Goal: Find contact information: Find contact information

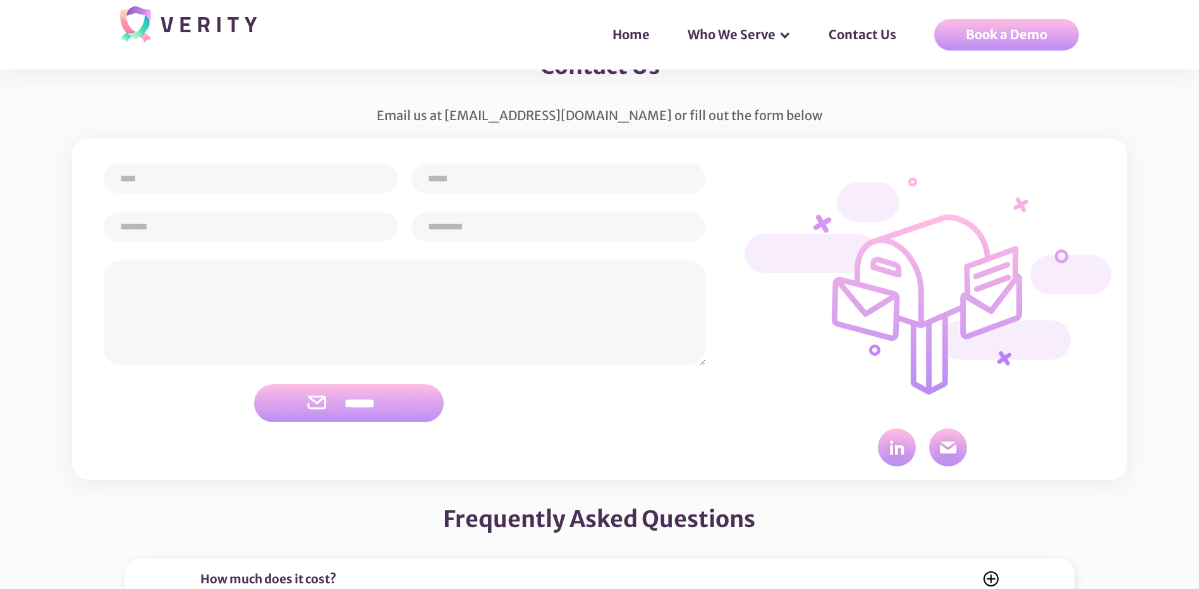
scroll to position [5065, 0]
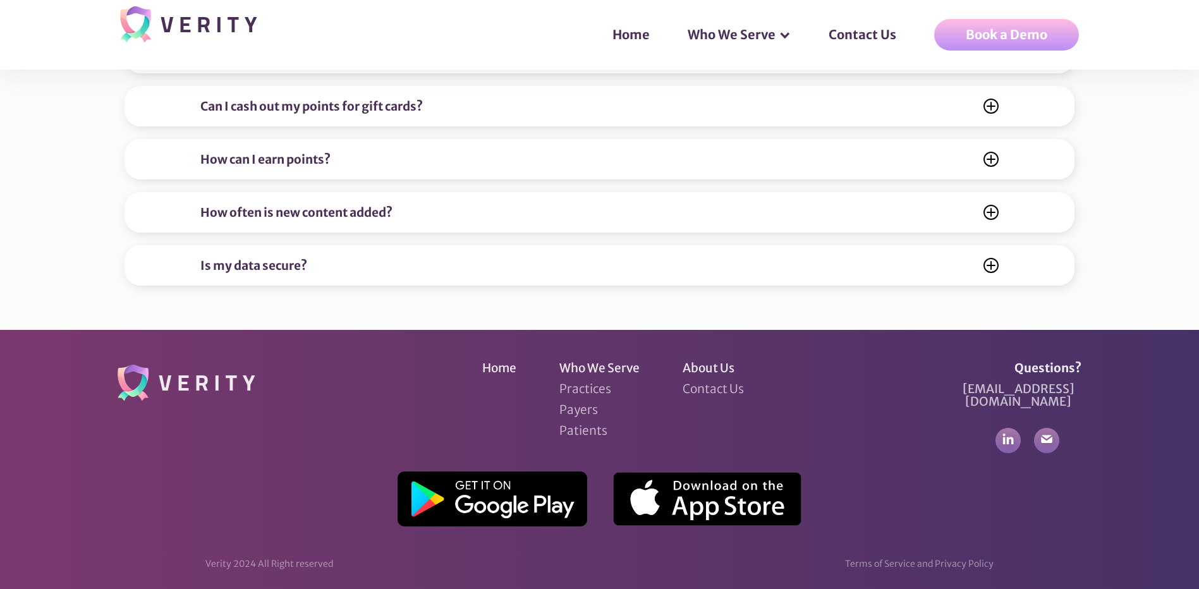
click at [880, 558] on div "Terms of Service and Privacy Policy" at bounding box center [919, 564] width 149 height 13
click at [997, 542] on section "Home Who We Serve Practices Payers Patients About Us Contact Us Questions? [EMA…" at bounding box center [599, 466] width 1199 height 272
click at [720, 388] on link "Contact Us" at bounding box center [713, 388] width 61 height 13
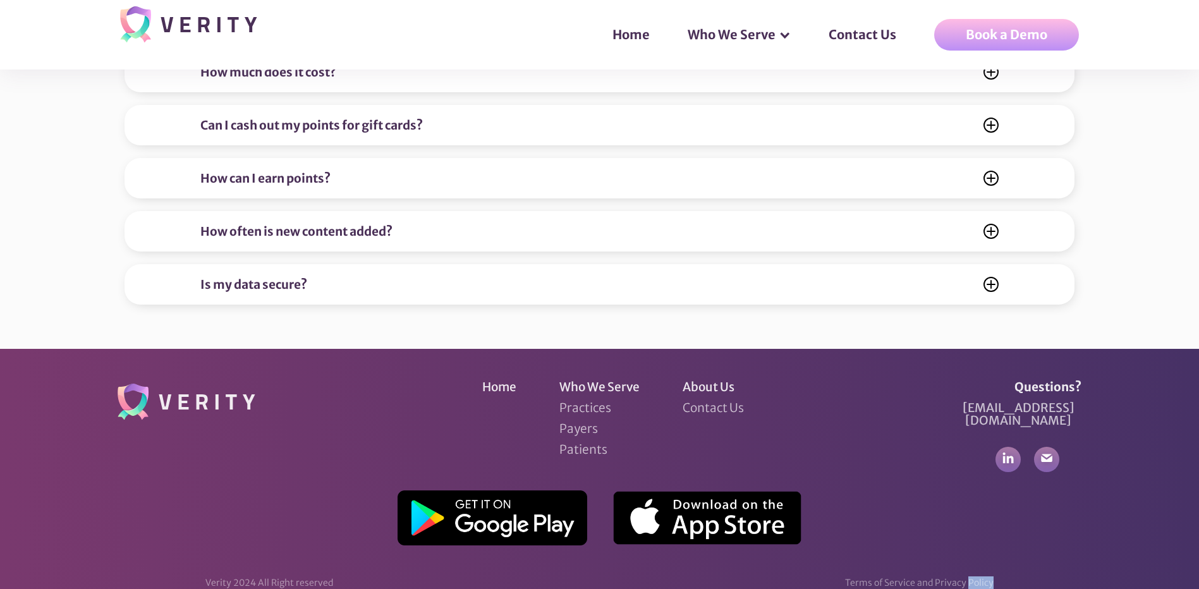
scroll to position [5065, 0]
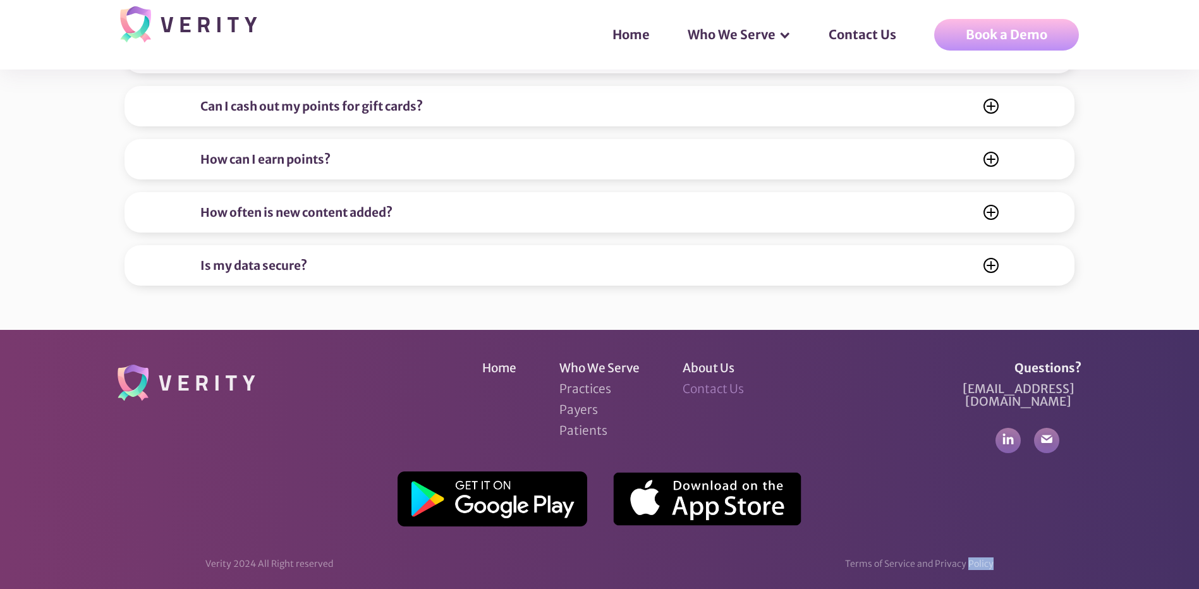
click at [718, 386] on link "Contact Us" at bounding box center [713, 388] width 61 height 13
click at [281, 558] on div "Verity 2024 All Right reserved" at bounding box center [269, 564] width 128 height 13
click at [956, 558] on div "Terms of Service and Privacy Policy" at bounding box center [919, 564] width 149 height 13
drag, startPoint x: 956, startPoint y: 549, endPoint x: 927, endPoint y: 549, distance: 29.1
click at [933, 558] on div "Terms of Service and Privacy Policy" at bounding box center [919, 564] width 149 height 13
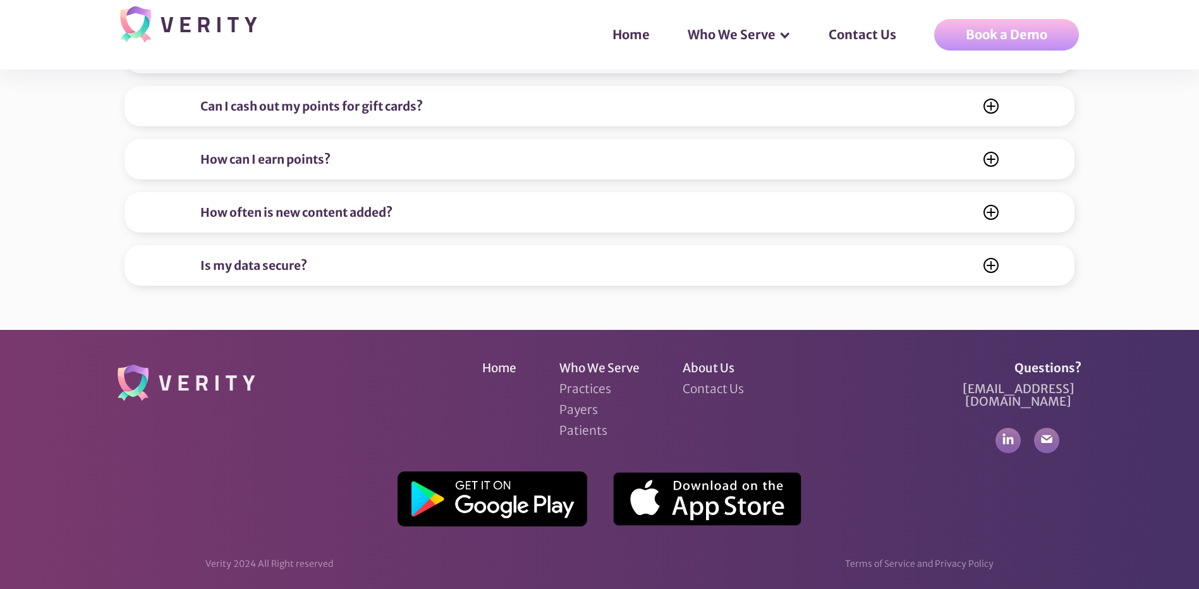
drag, startPoint x: 927, startPoint y: 549, endPoint x: 912, endPoint y: 549, distance: 15.8
click at [912, 558] on div "Terms of Service and Privacy Policy" at bounding box center [919, 564] width 149 height 13
click at [892, 558] on div "Terms of Service and Privacy Policy" at bounding box center [919, 564] width 149 height 13
drag, startPoint x: 881, startPoint y: 550, endPoint x: 866, endPoint y: 551, distance: 15.2
click at [878, 558] on div "Terms of Service and Privacy Policy" at bounding box center [919, 564] width 149 height 13
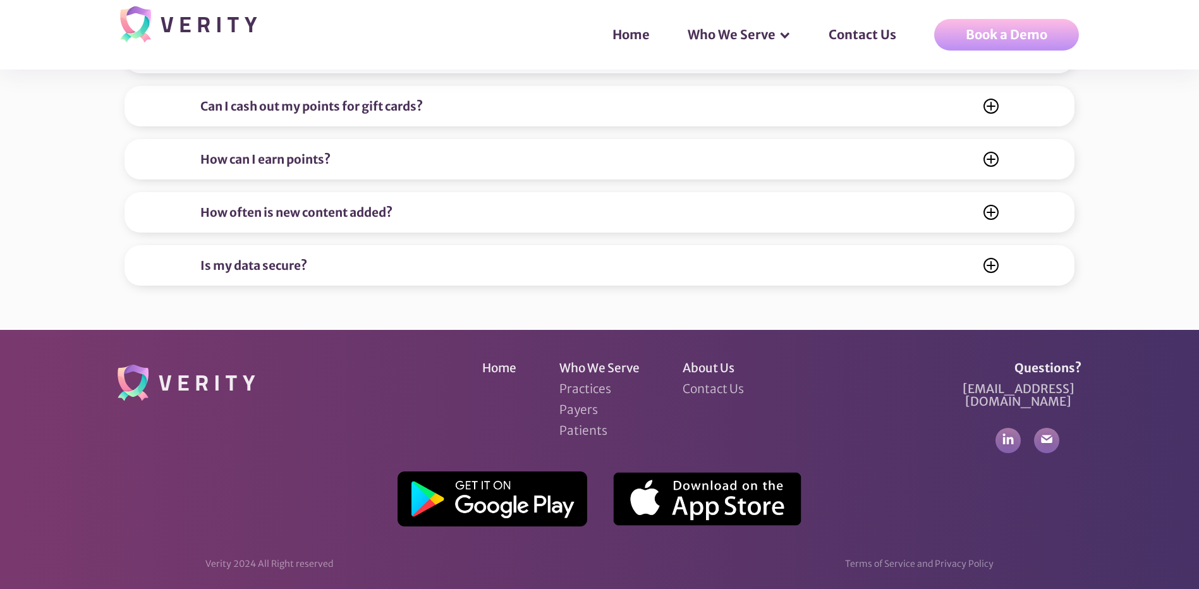
click at [866, 558] on div "Terms of Service and Privacy Policy" at bounding box center [919, 564] width 149 height 13
click at [853, 558] on div "Terms of Service and Privacy Policy" at bounding box center [919, 564] width 149 height 13
drag, startPoint x: 853, startPoint y: 551, endPoint x: 1046, endPoint y: 538, distance: 192.6
click at [1032, 538] on section "Home Who We Serve Practices Payers Patients About Us Contact Us Questions? [EMA…" at bounding box center [599, 466] width 1199 height 272
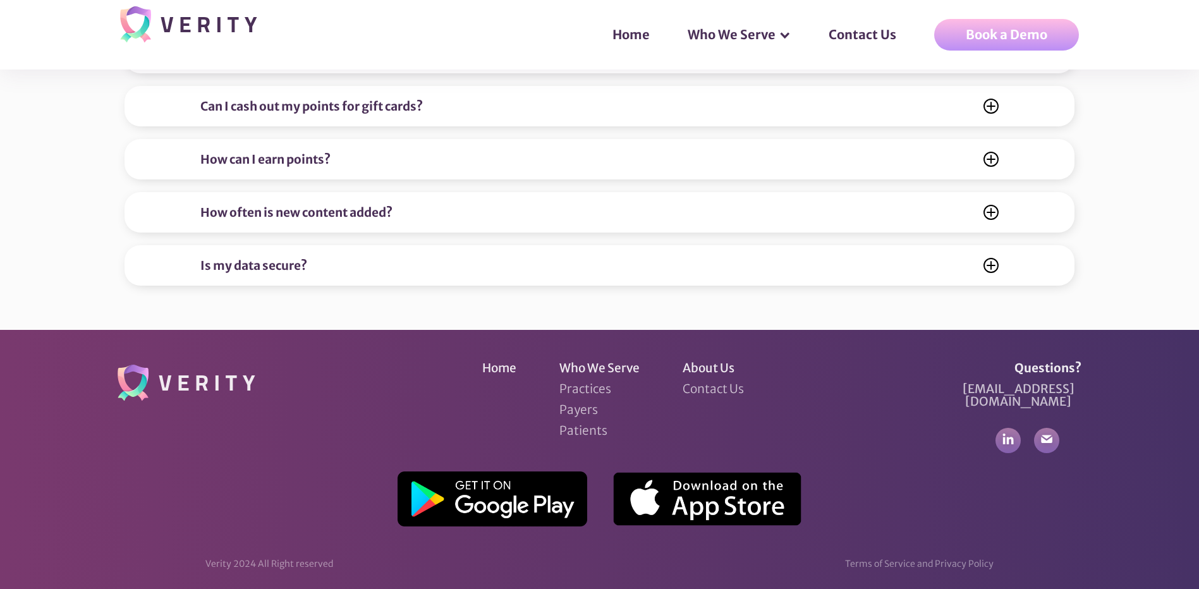
click at [1084, 539] on section "Home Who We Serve Practices Payers Patients About Us Contact Us Questions? [EMA…" at bounding box center [599, 466] width 1199 height 272
click at [1132, 543] on section "Home Who We Serve Practices Payers Patients About Us Contact Us Questions? [EMA…" at bounding box center [599, 466] width 1199 height 272
click at [1137, 543] on section "Home Who We Serve Practices Payers Patients About Us Contact Us Questions? [EMA…" at bounding box center [599, 466] width 1199 height 272
click at [1004, 431] on img at bounding box center [1008, 441] width 24 height 24
